Goal: Navigation & Orientation: Find specific page/section

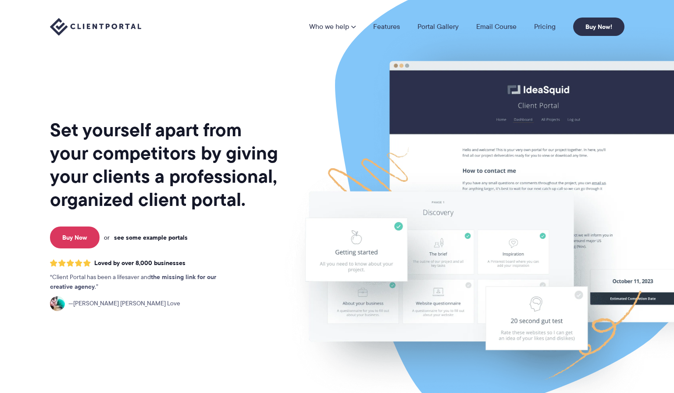
click at [167, 242] on link "see some example portals" at bounding box center [151, 238] width 74 height 8
click at [173, 239] on link "see some example portals" at bounding box center [151, 238] width 74 height 8
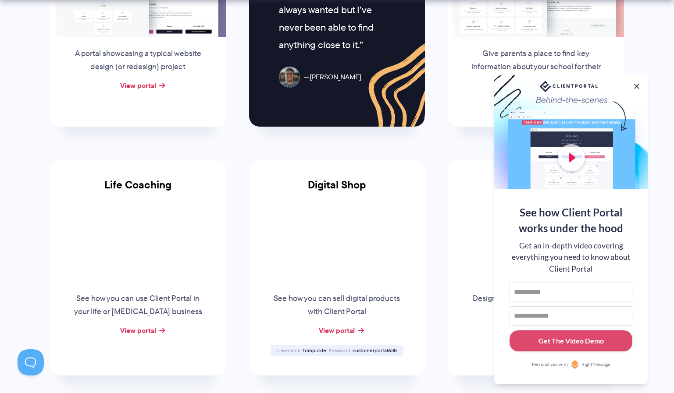
scroll to position [570, 0]
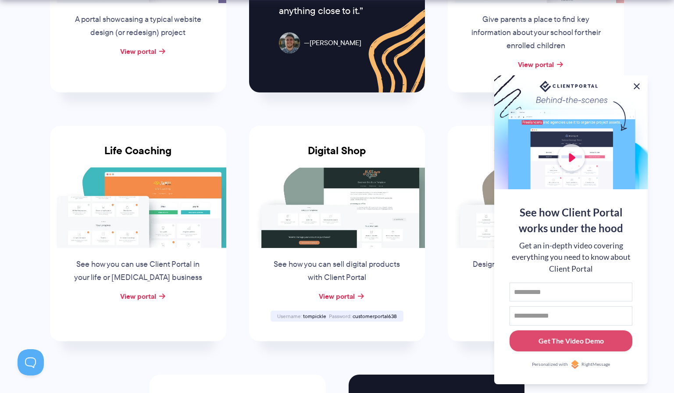
click at [640, 85] on button at bounding box center [637, 86] width 11 height 11
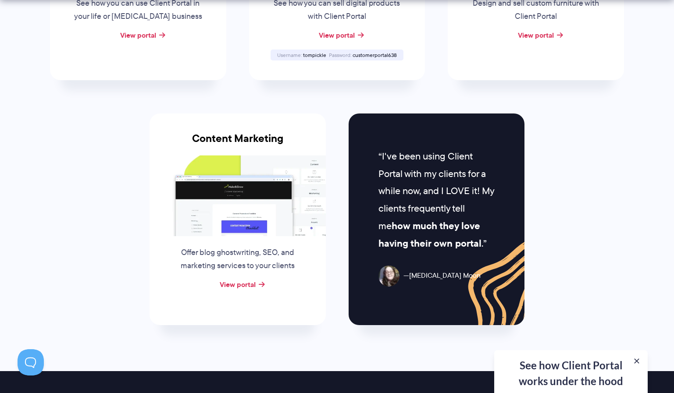
scroll to position [833, 0]
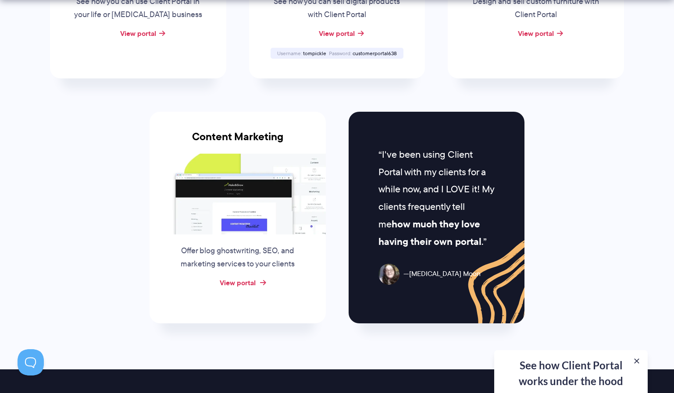
click at [248, 278] on link "View portal" at bounding box center [238, 283] width 36 height 11
